Goal: Navigation & Orientation: Find specific page/section

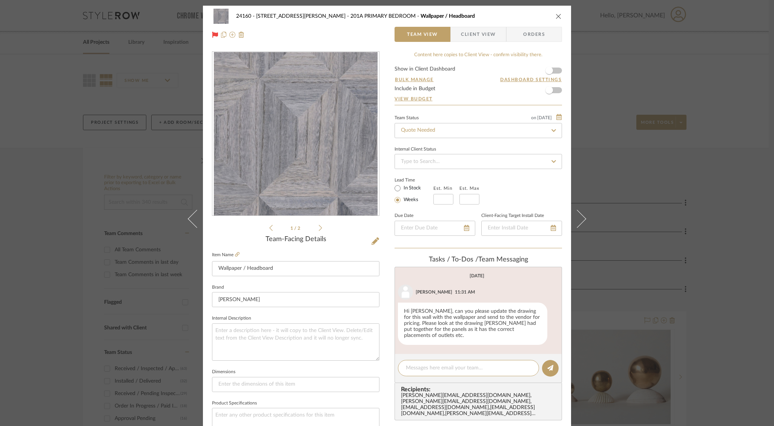
click at [612, 186] on div "24160 - [STREET_ADDRESS][PERSON_NAME] PRIMARY BEDROOM Wallpaper / Headboard Tea…" at bounding box center [387, 213] width 774 height 426
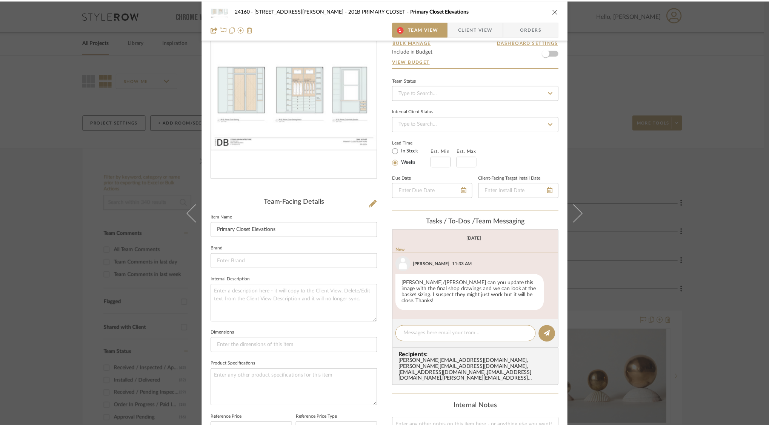
scroll to position [32, 0]
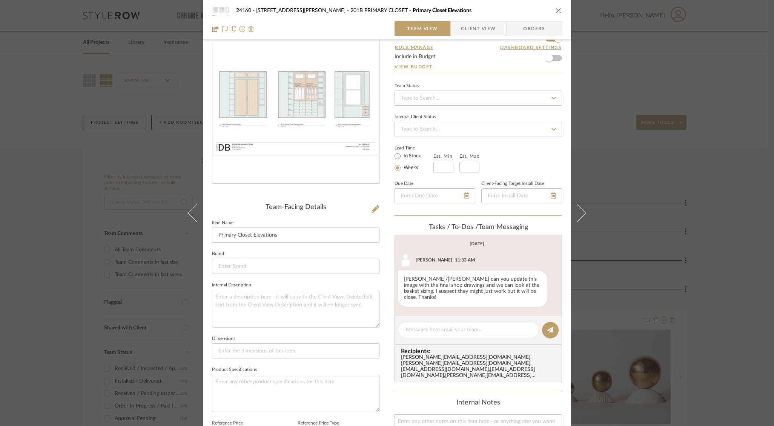
click at [243, 205] on div "Team-Facing Details" at bounding box center [296, 207] width 168 height 8
click at [616, 167] on div "24160 - 214 E 18th Street - Satow Elliot 201B PRIMARY CLOSET Primary Closet Ele…" at bounding box center [387, 213] width 774 height 426
